Goal: Find specific page/section: Find specific page/section

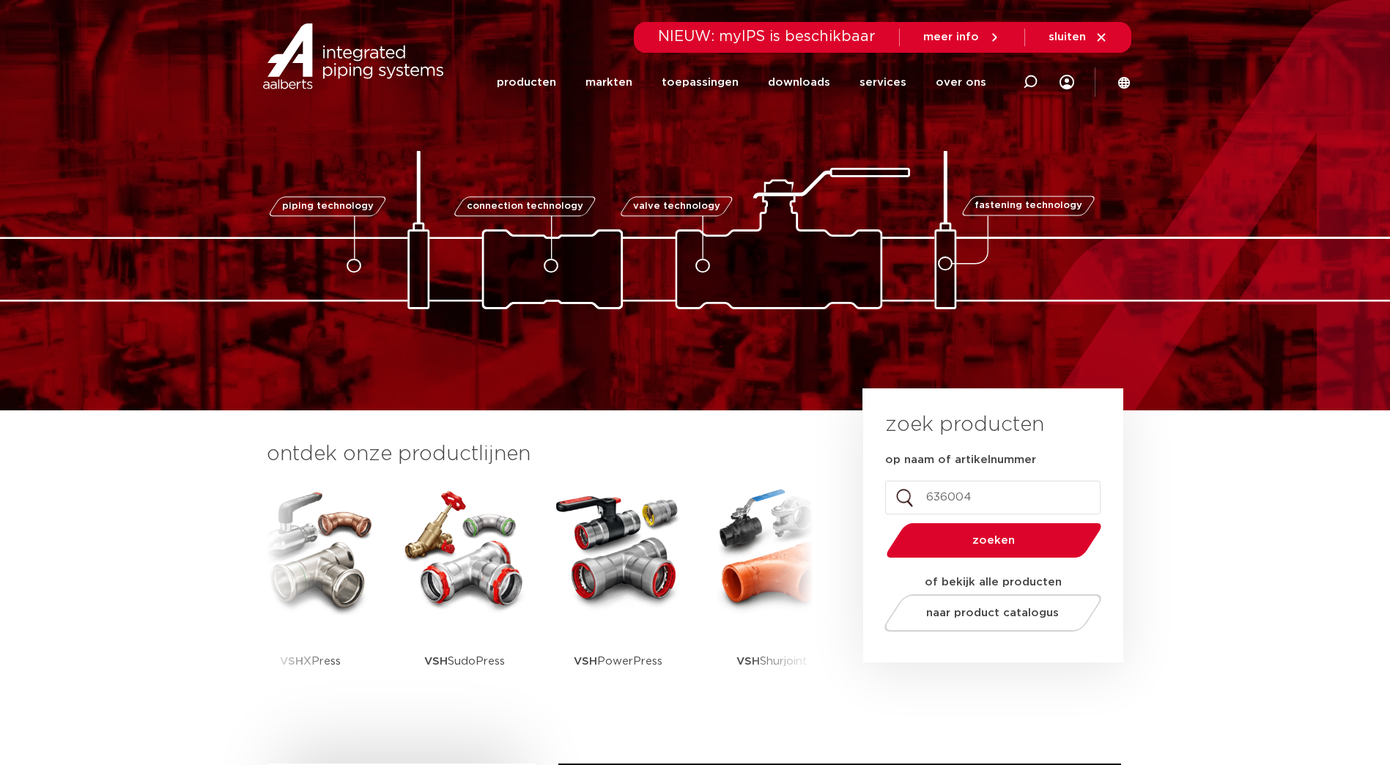
type input "6360046"
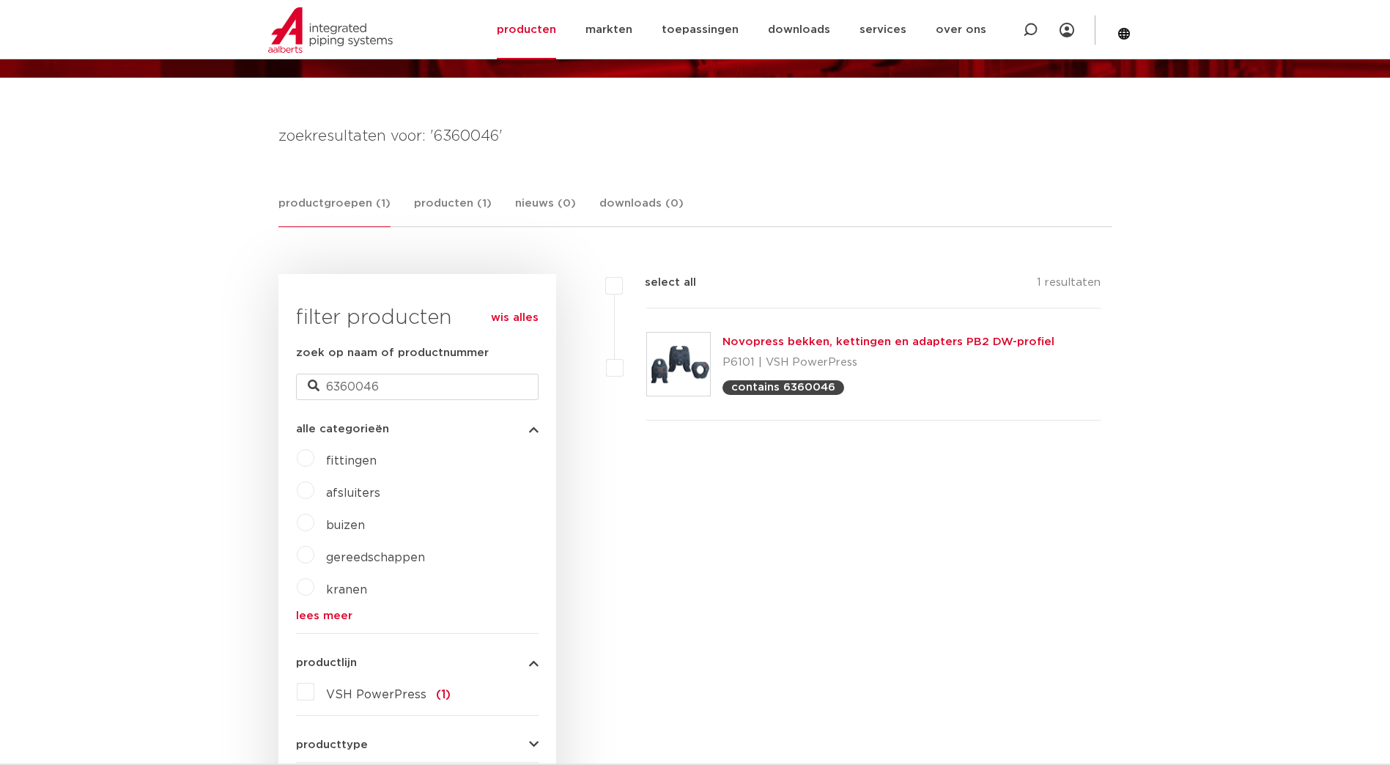
click at [910, 339] on link "Novopress bekken, kettingen en adapters PB2 DW-profiel" at bounding box center [889, 341] width 332 height 11
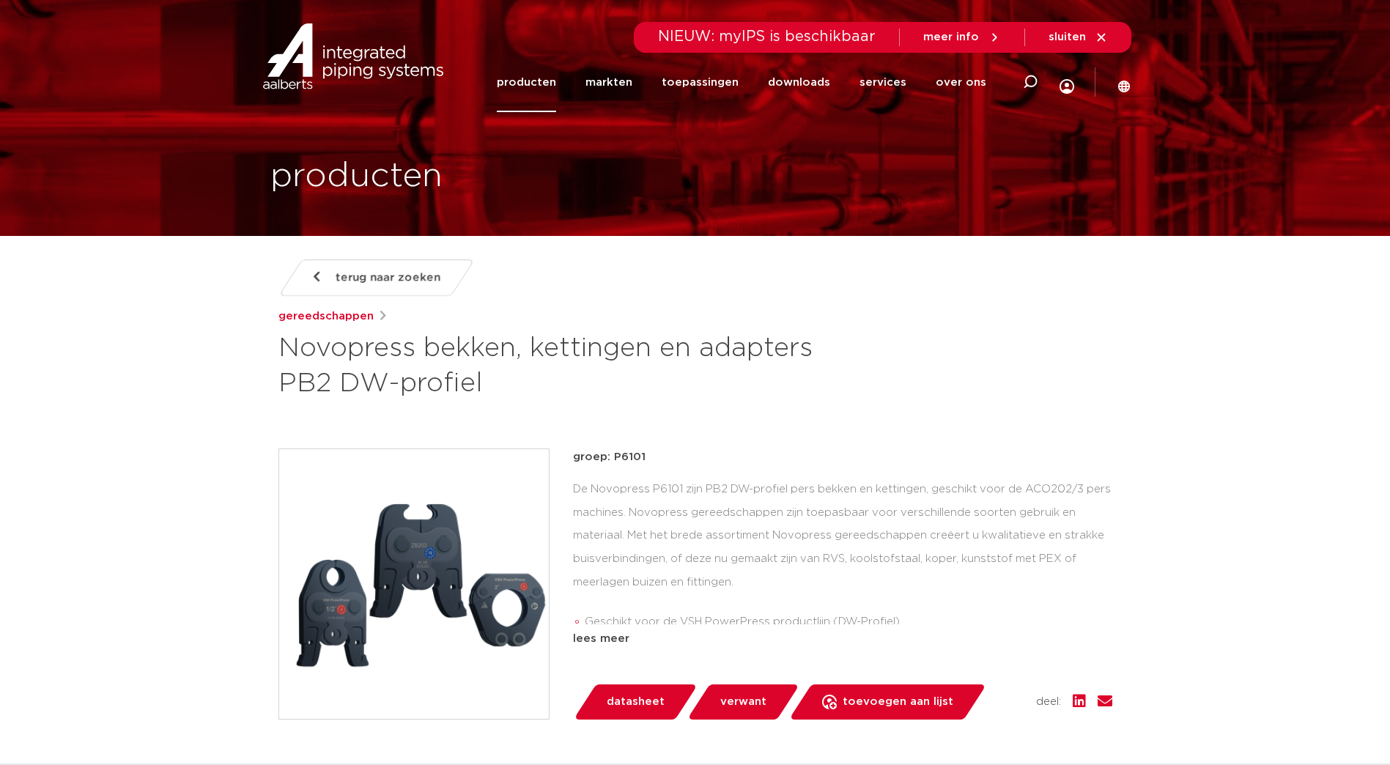
click at [379, 276] on span "terug naar zoeken" at bounding box center [388, 277] width 105 height 23
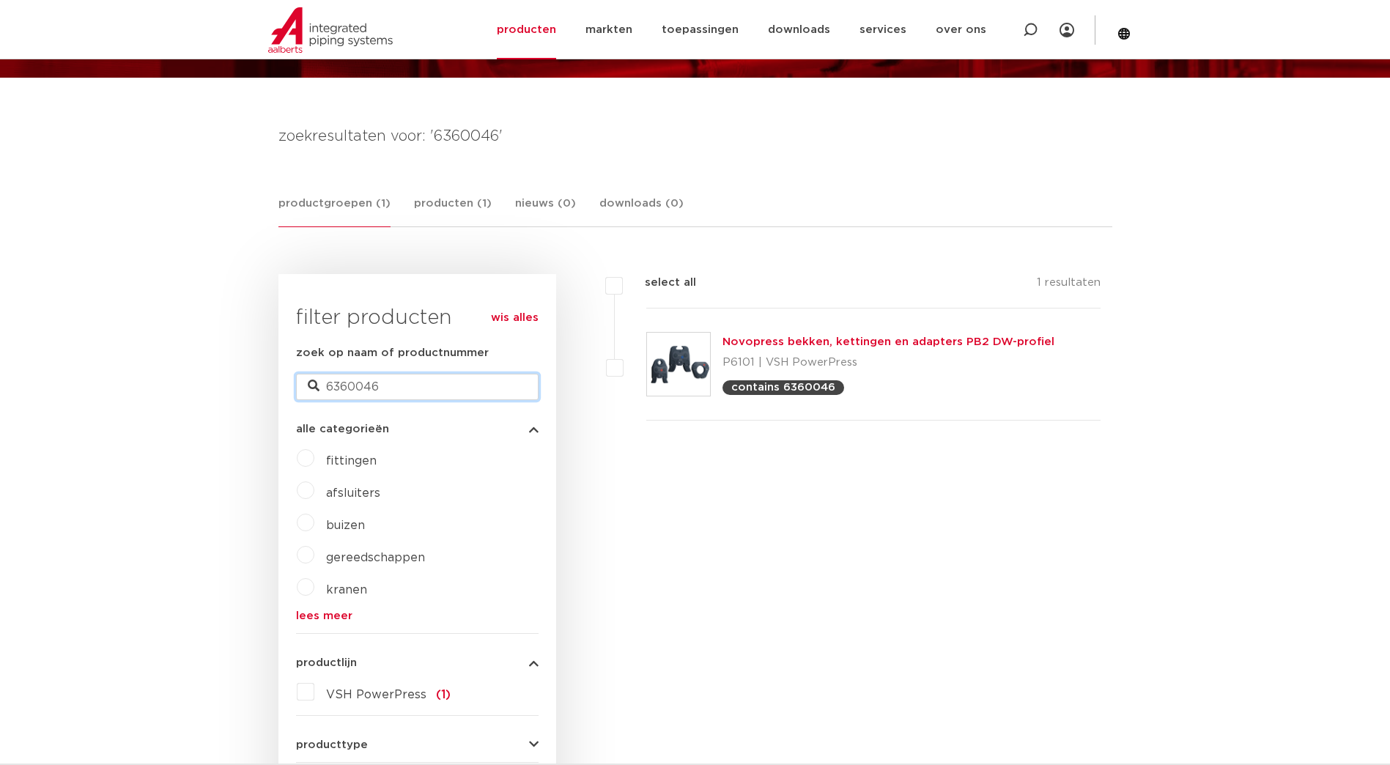
click at [421, 388] on input "6360046" at bounding box center [417, 387] width 243 height 26
type input "6580145"
